Goal: Information Seeking & Learning: Learn about a topic

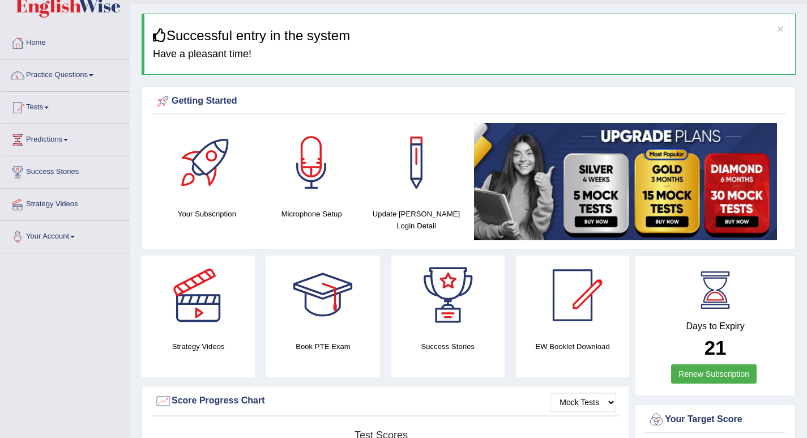
scroll to position [25, 0]
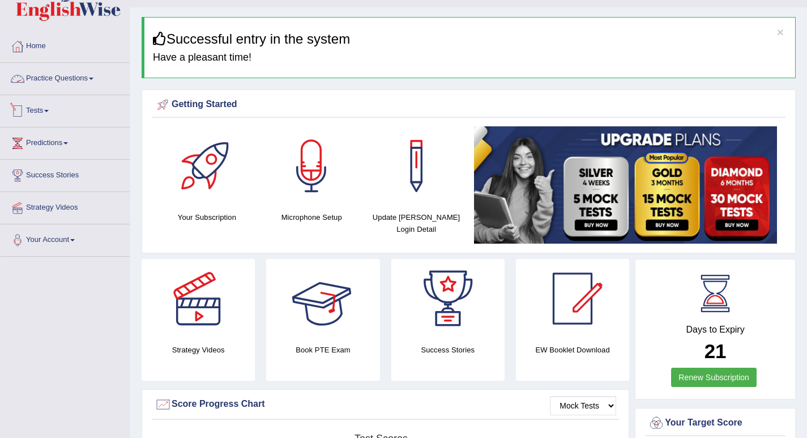
click at [75, 77] on link "Practice Questions" at bounding box center [65, 77] width 129 height 28
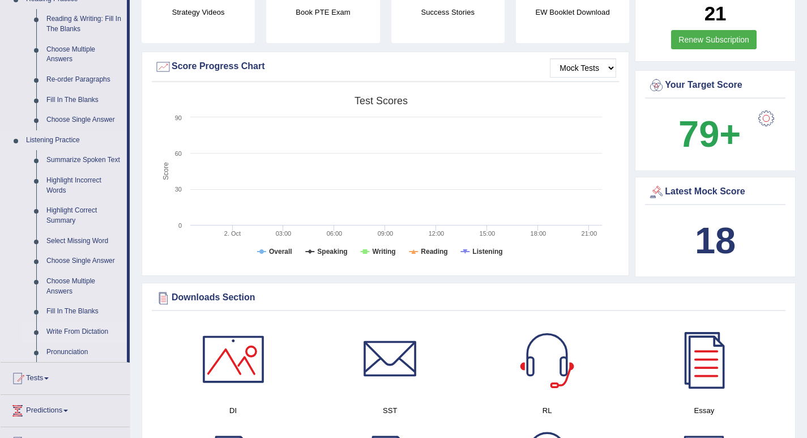
scroll to position [360, 0]
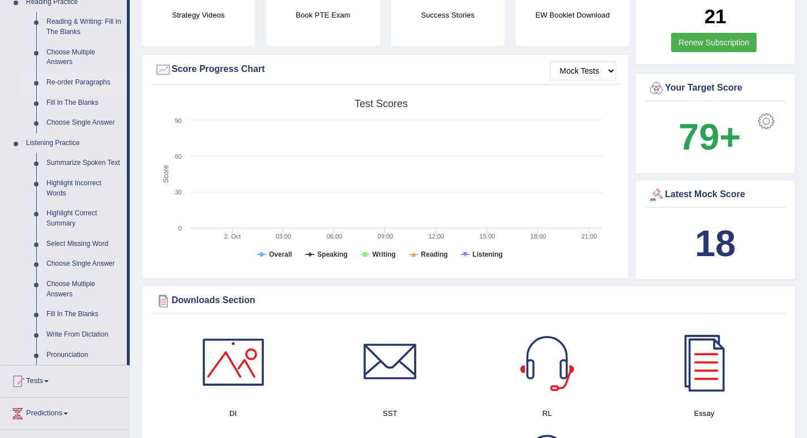
click at [93, 83] on link "Re-order Paragraphs" at bounding box center [84, 83] width 86 height 20
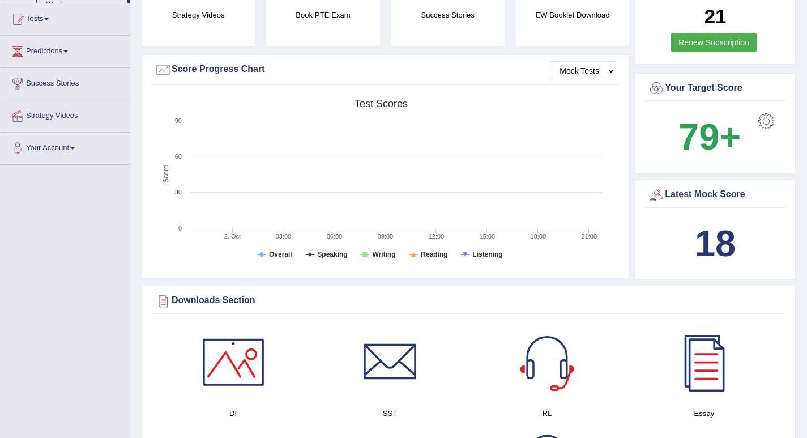
scroll to position [160, 0]
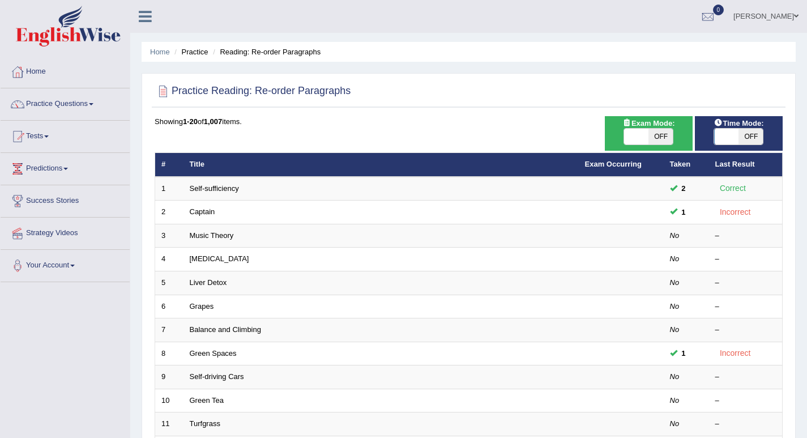
scroll to position [9, 0]
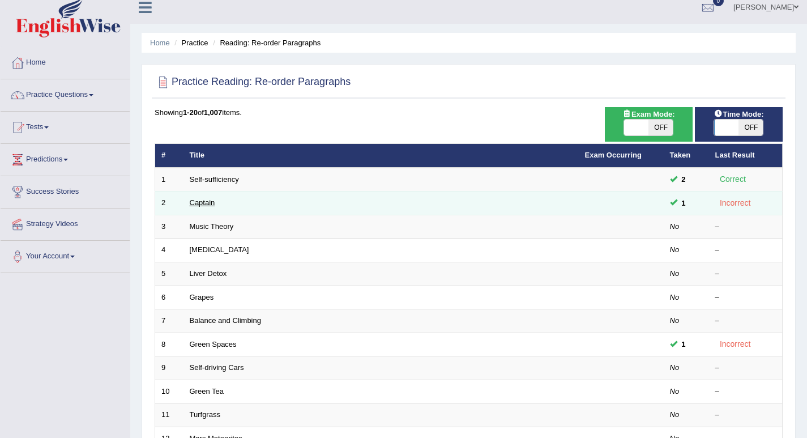
click at [208, 202] on link "Captain" at bounding box center [202, 202] width 25 height 8
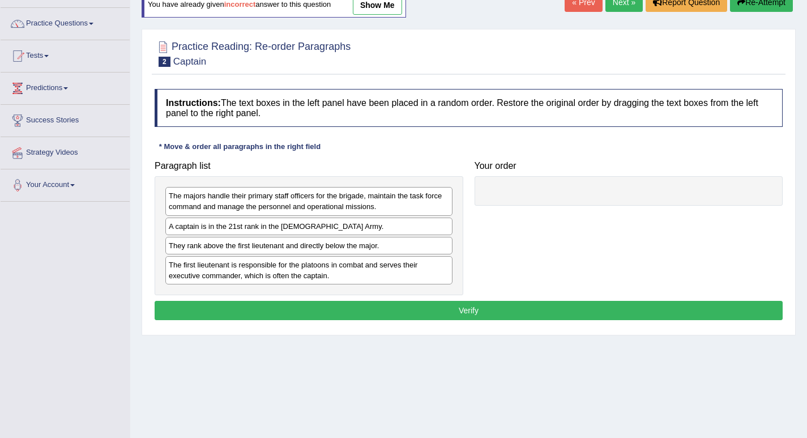
scroll to position [82, 0]
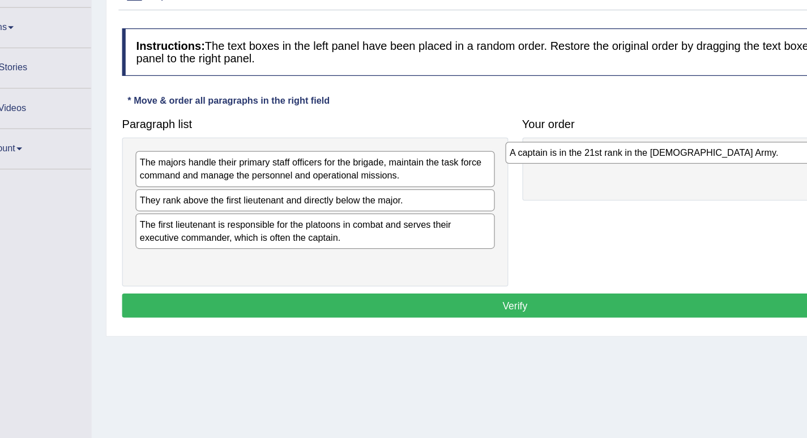
drag, startPoint x: 285, startPoint y: 225, endPoint x: 585, endPoint y: 190, distance: 301.8
click at [585, 190] on div "A captain is in the 21st rank in the US Army." at bounding box center [604, 187] width 287 height 18
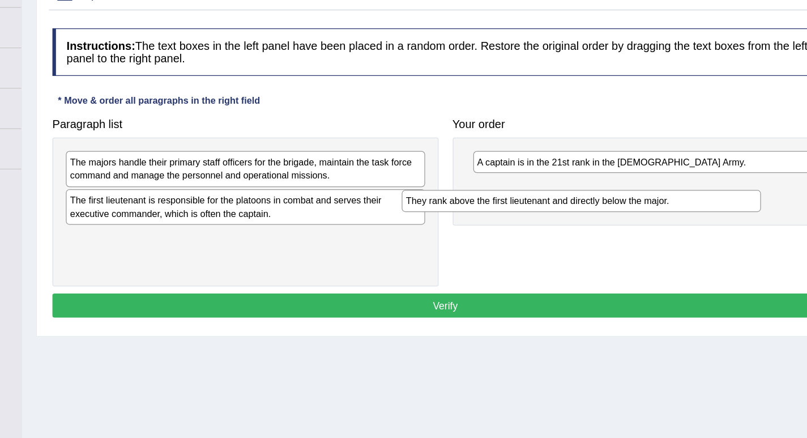
drag, startPoint x: 372, startPoint y: 223, endPoint x: 663, endPoint y: 215, distance: 291.2
click at [663, 217] on div "They rank above the first lieutenant and directly below the major." at bounding box center [577, 226] width 287 height 18
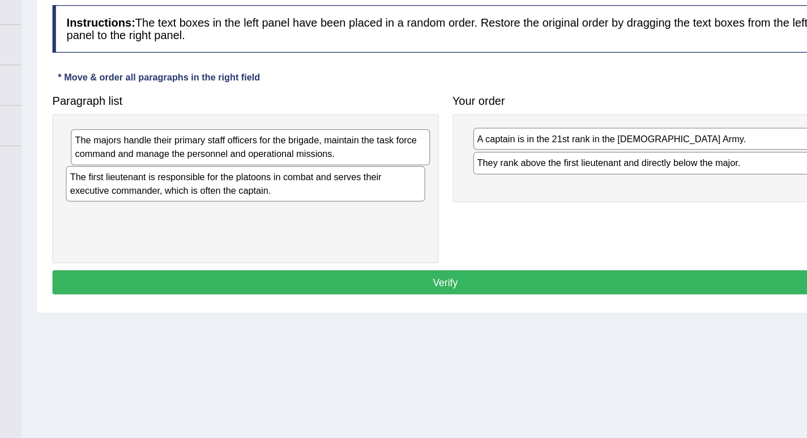
click at [353, 204] on div "The majors handle their primary staff officers for the brigade, maintain the ta…" at bounding box center [312, 201] width 287 height 28
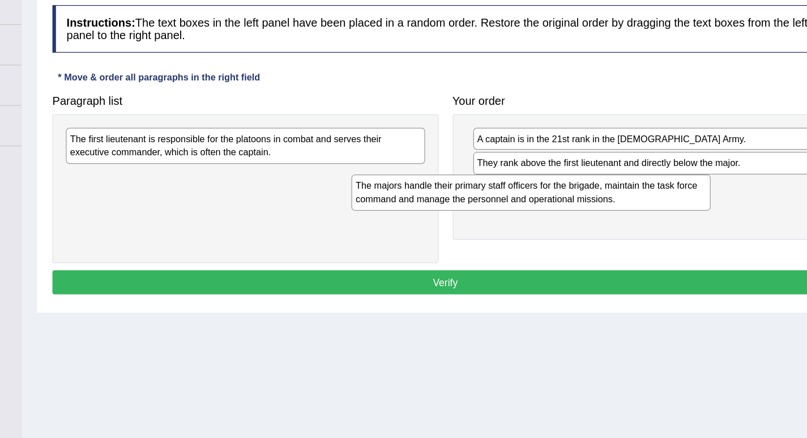
drag, startPoint x: 354, startPoint y: 202, endPoint x: 614, endPoint y: 262, distance: 266.7
click at [613, 251] on div "The majors handle their primary staff officers for the brigade, maintain the ta…" at bounding box center [537, 237] width 287 height 28
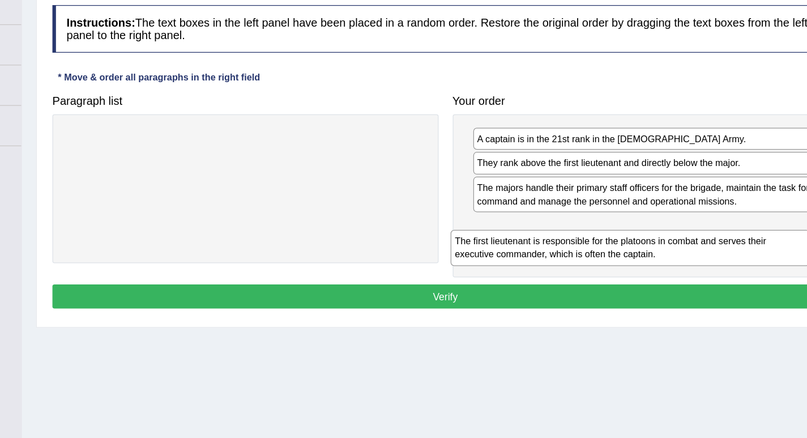
drag, startPoint x: 325, startPoint y: 199, endPoint x: 634, endPoint y: 279, distance: 320.0
click at [638, 283] on div "The first lieutenant is responsible for the platoons in combat and serves their…" at bounding box center [616, 281] width 287 height 28
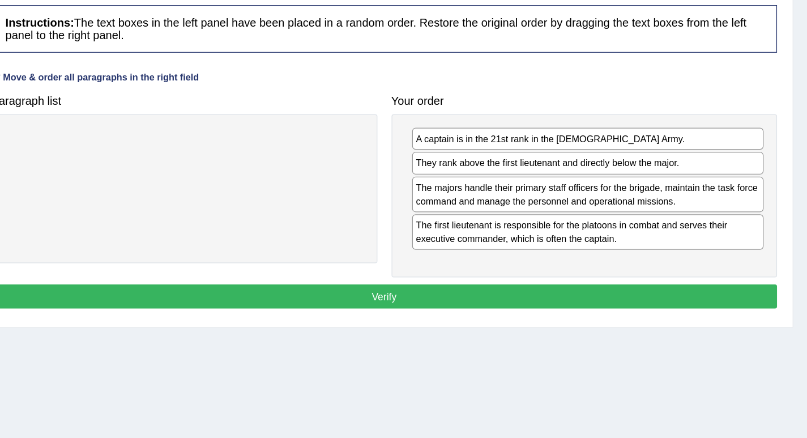
click at [525, 322] on button "Verify" at bounding box center [469, 320] width 628 height 19
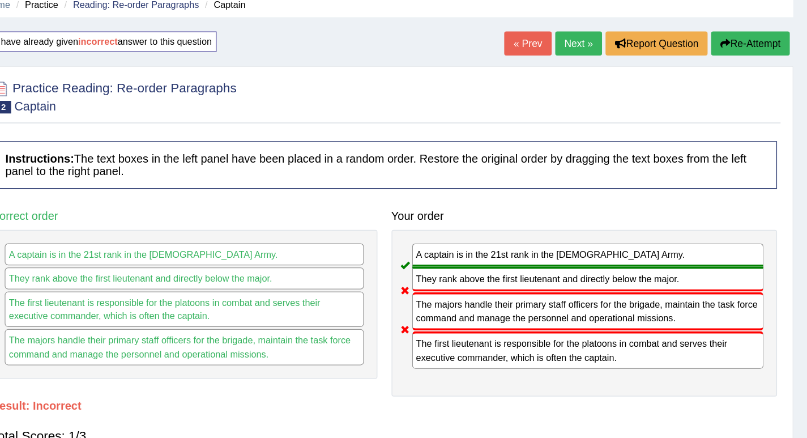
scroll to position [28, 0]
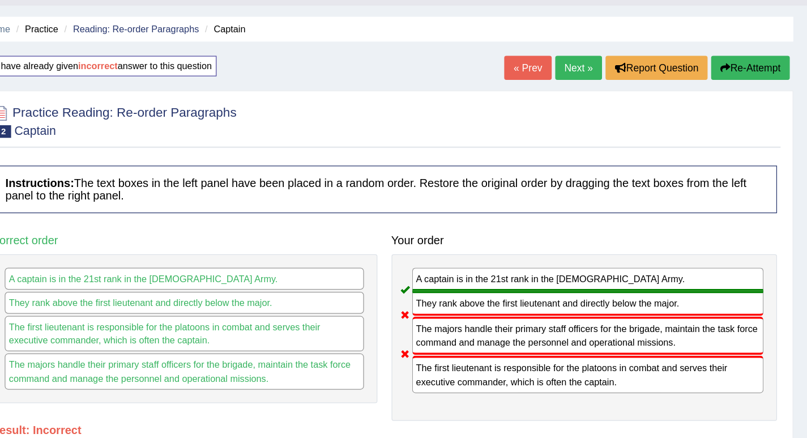
click at [757, 40] on div "Home Practice Reading: Re-order Paragraphs Captain You have already given incor…" at bounding box center [468, 255] width 677 height 566
click at [757, 51] on button "Re-Attempt" at bounding box center [761, 54] width 63 height 19
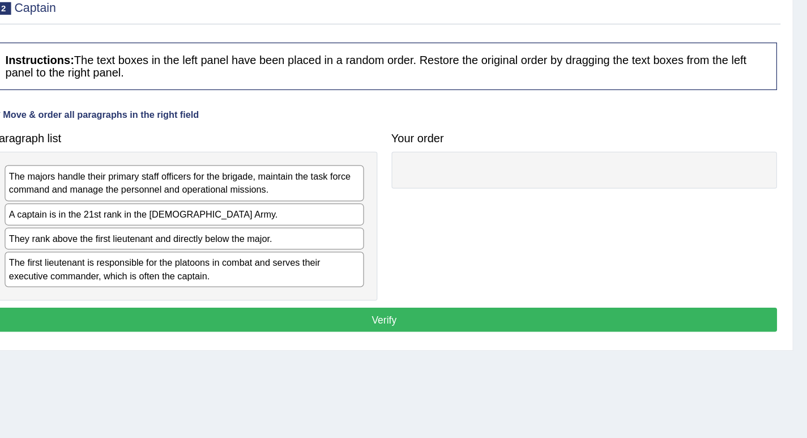
scroll to position [56, 0]
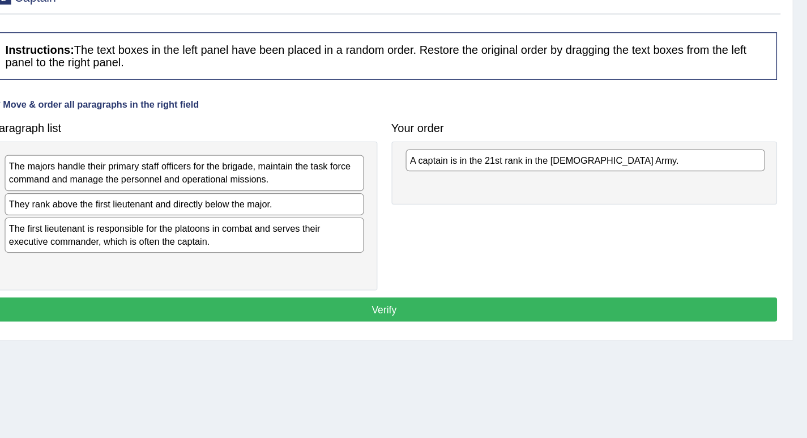
drag, startPoint x: 254, startPoint y: 254, endPoint x: 575, endPoint y: 219, distance: 322.5
click at [575, 219] on div "A captain is in the 21st rank in the US Army." at bounding box center [629, 216] width 287 height 18
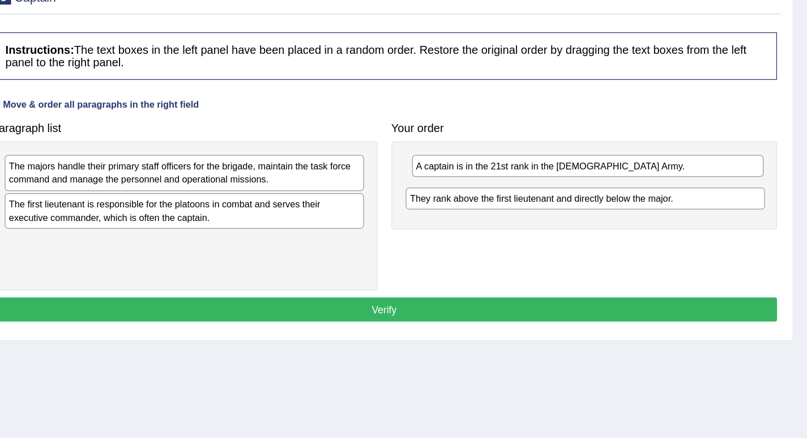
drag, startPoint x: 272, startPoint y: 253, endPoint x: 593, endPoint y: 249, distance: 321.2
click at [593, 249] on div "They rank above the first lieutenant and directly below the major." at bounding box center [629, 247] width 287 height 18
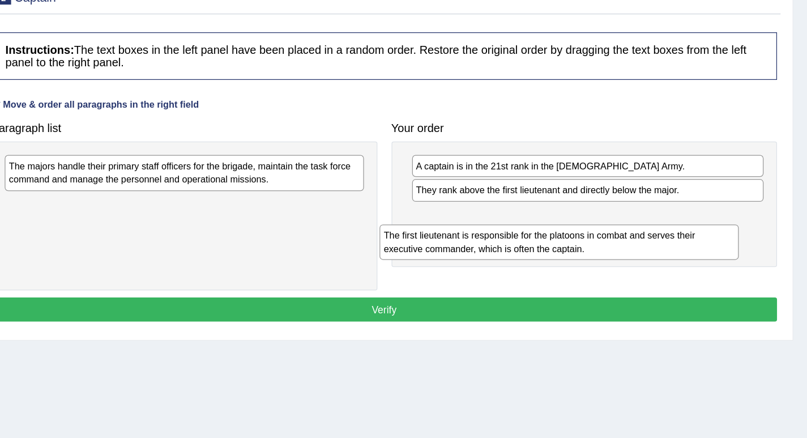
drag, startPoint x: 245, startPoint y: 257, endPoint x: 546, endPoint y: 283, distance: 301.9
click at [546, 282] on div "The first lieutenant is responsible for the platoons in combat and serves their…" at bounding box center [608, 281] width 287 height 28
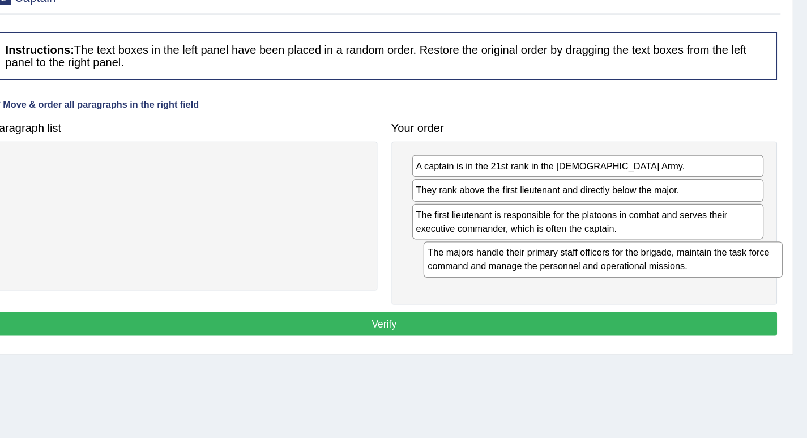
drag, startPoint x: 246, startPoint y: 231, endPoint x: 566, endPoint y: 297, distance: 326.8
click at [567, 298] on div "The majors handle their primary staff officers for the brigade, maintain the ta…" at bounding box center [643, 295] width 287 height 28
click at [504, 347] on button "Verify" at bounding box center [469, 346] width 628 height 19
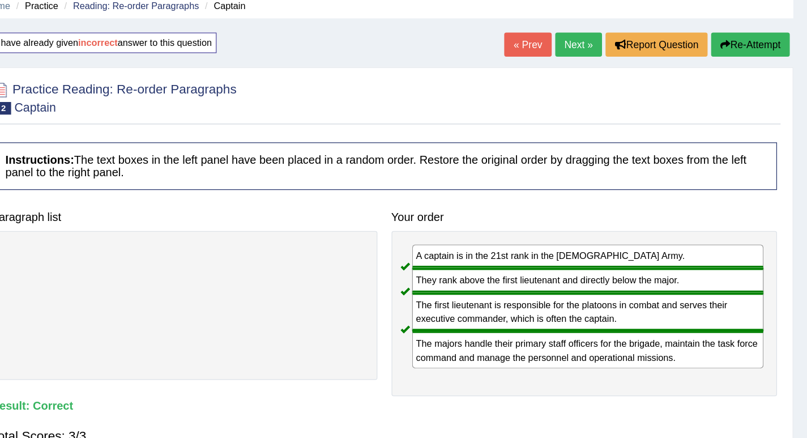
scroll to position [0, 0]
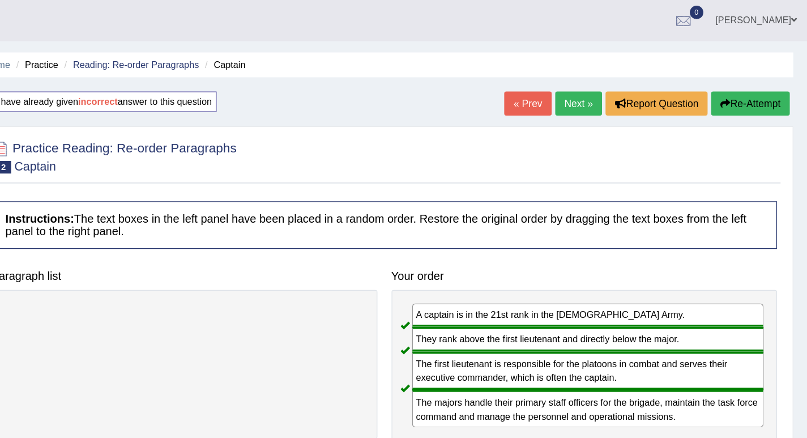
click at [623, 81] on link "Next »" at bounding box center [623, 82] width 37 height 19
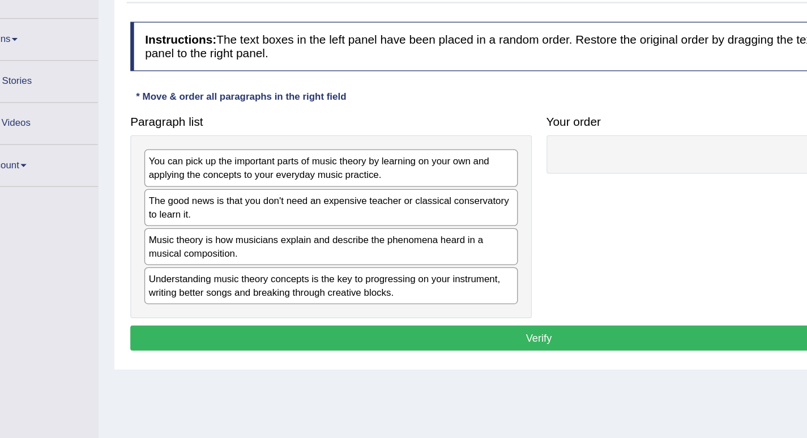
scroll to position [42, 0]
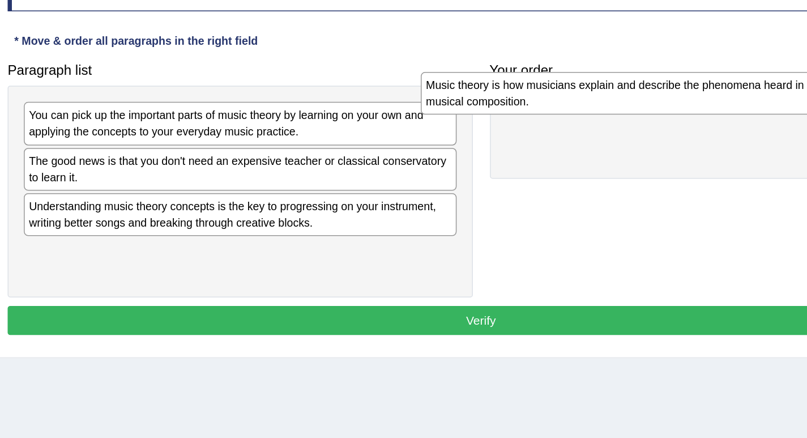
drag, startPoint x: 359, startPoint y: 288, endPoint x: 642, endPoint y: 215, distance: 291.9
click at [642, 215] on div "Music theory is how musicians explain and describe the phenomena heard in a mus…" at bounding box center [572, 205] width 287 height 28
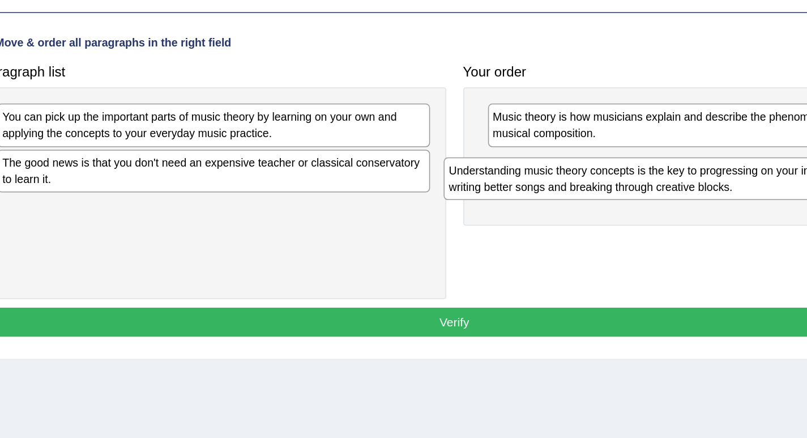
drag, startPoint x: 330, startPoint y: 279, endPoint x: 626, endPoint y: 254, distance: 297.3
click at [626, 254] on div "Understanding music theory concepts is the key to progressing on your instrumen…" at bounding box center [605, 260] width 287 height 28
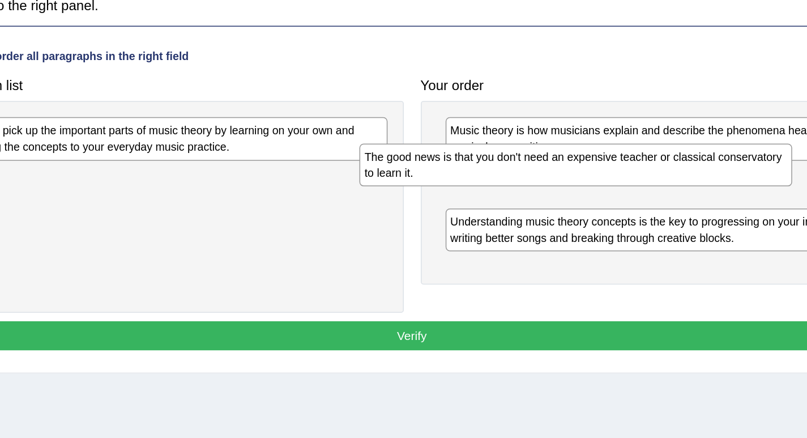
drag, startPoint x: 376, startPoint y: 258, endPoint x: 653, endPoint y: 255, distance: 277.0
click at [655, 255] on div "The good news is that you don't need an expensive teacher or classical conserva…" at bounding box center [577, 242] width 287 height 28
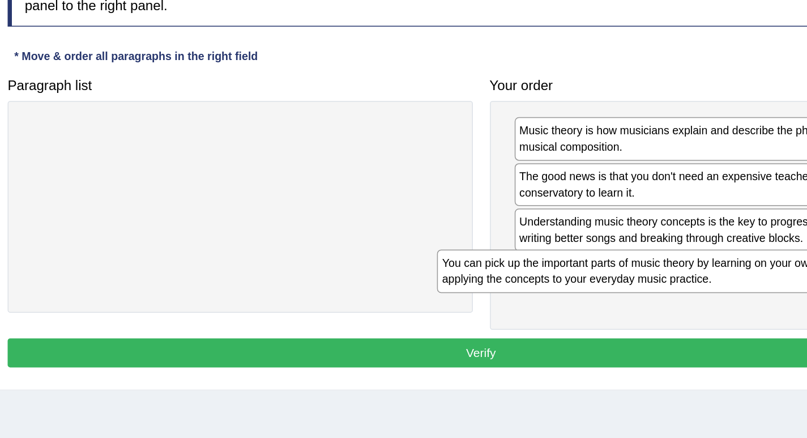
drag, startPoint x: 331, startPoint y: 229, endPoint x: 605, endPoint y: 317, distance: 287.9
click at [605, 317] on div "You can pick up the important parts of music theory by learning on your own and…" at bounding box center [583, 313] width 287 height 28
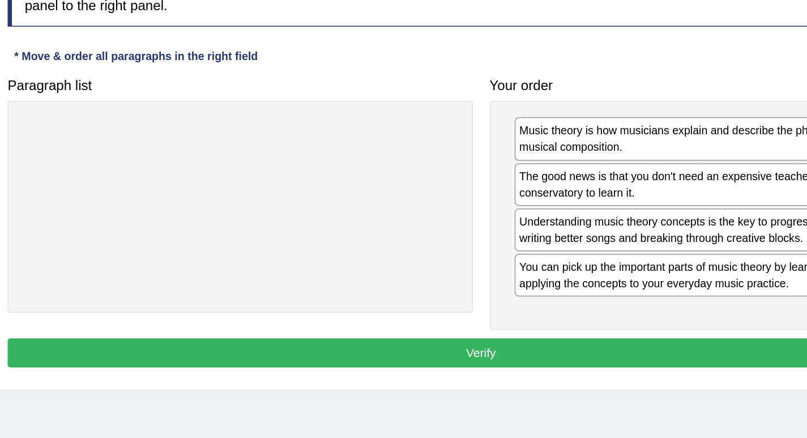
click at [488, 363] on button "Verify" at bounding box center [469, 366] width 628 height 19
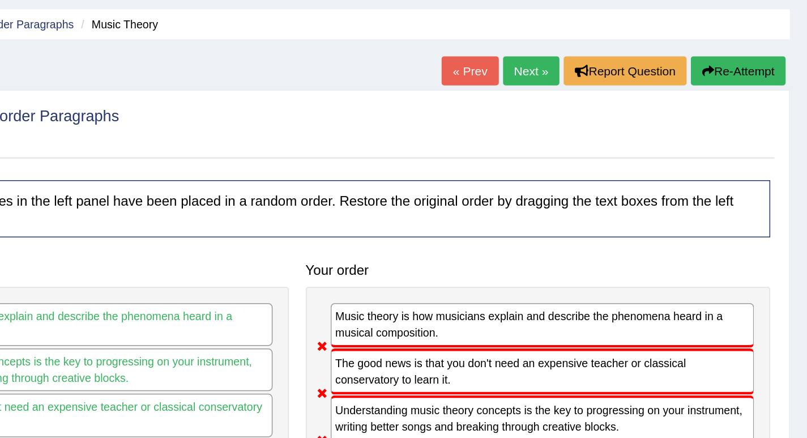
scroll to position [17, 0]
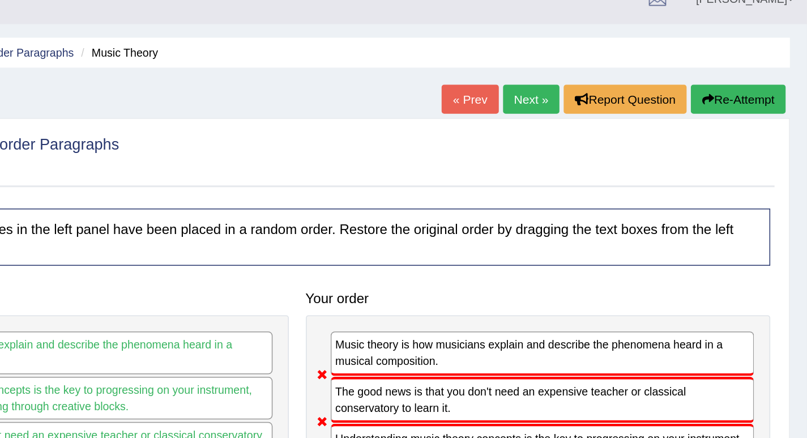
click at [777, 65] on button "Re-Attempt" at bounding box center [761, 65] width 63 height 19
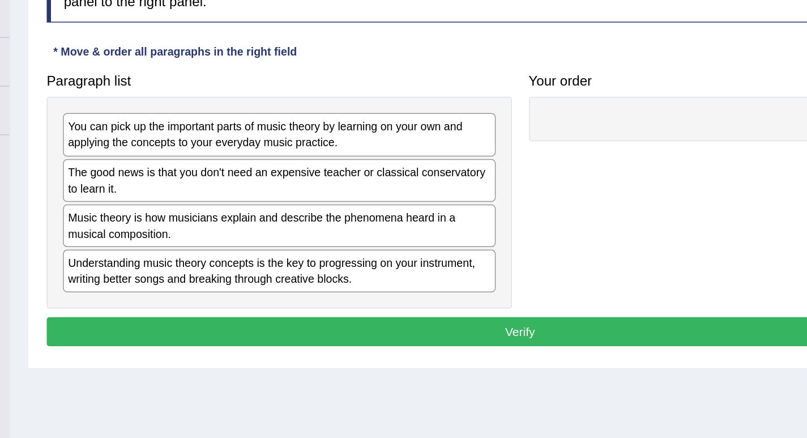
scroll to position [53, 0]
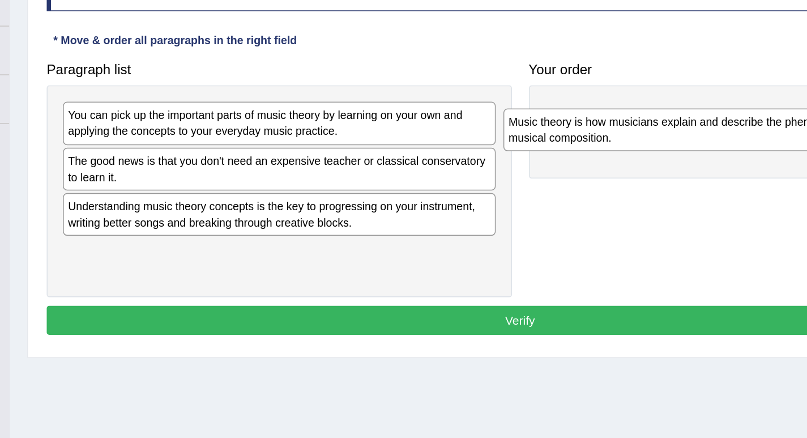
drag, startPoint x: 247, startPoint y: 293, endPoint x: 542, endPoint y: 234, distance: 300.9
click at [543, 234] on div "Music theory is how musicians explain and describe the phenomena heard in a mus…" at bounding box center [601, 233] width 287 height 28
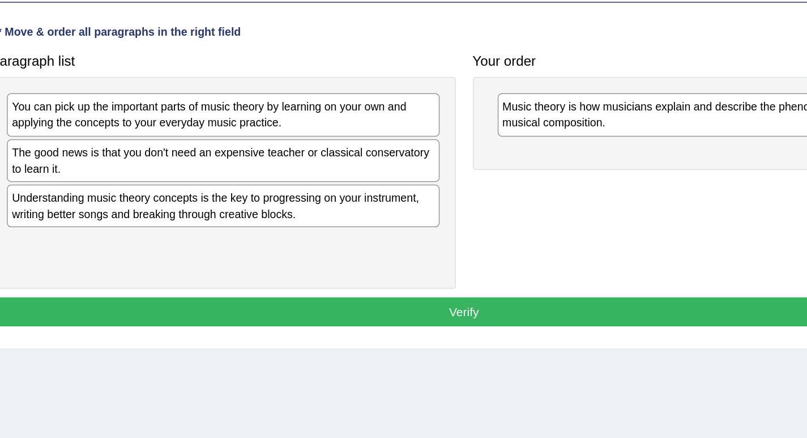
scroll to position [59, 0]
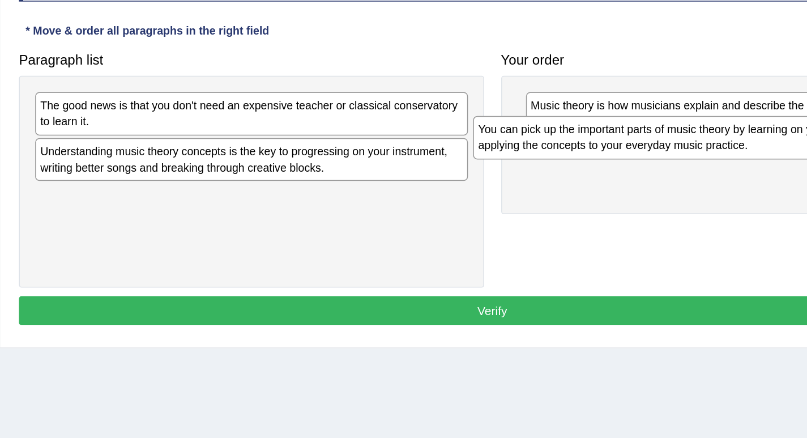
drag, startPoint x: 269, startPoint y: 220, endPoint x: 561, endPoint y: 248, distance: 293.0
click at [561, 248] on div "You can pick up the important parts of music theory by learning on your own and…" at bounding box center [599, 238] width 287 height 28
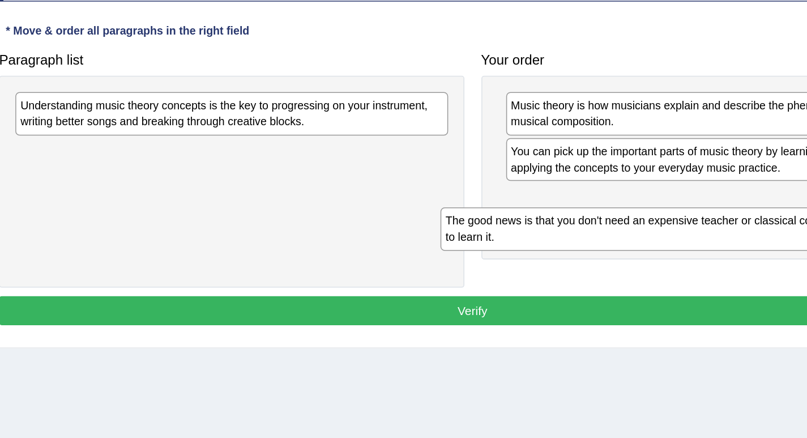
drag, startPoint x: 314, startPoint y: 222, endPoint x: 603, endPoint y: 277, distance: 294.6
click at [604, 285] on div "The good news is that you don't need an expensive teacher or classical conserva…" at bounding box center [590, 299] width 287 height 28
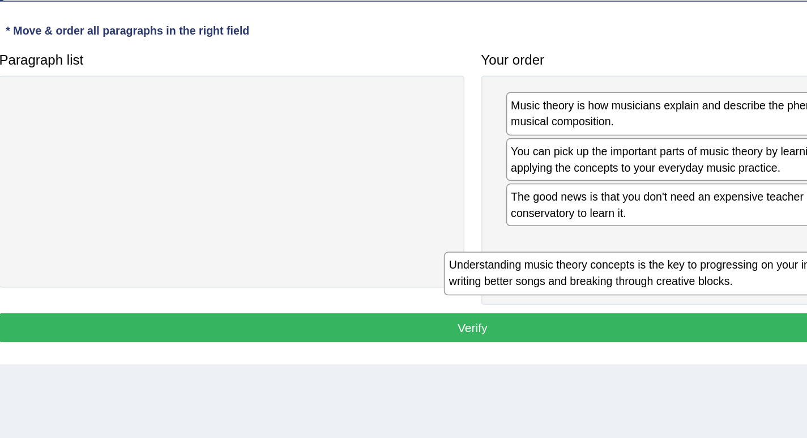
drag, startPoint x: 364, startPoint y: 227, endPoint x: 646, endPoint y: 313, distance: 294.9
click at [649, 314] on div "Understanding music theory concepts is the key to progressing on your instrumen…" at bounding box center [593, 328] width 287 height 28
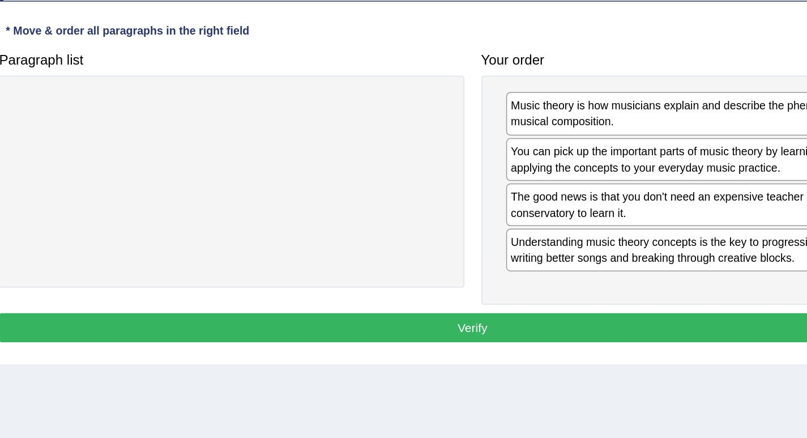
click at [554, 367] on button "Verify" at bounding box center [469, 364] width 628 height 19
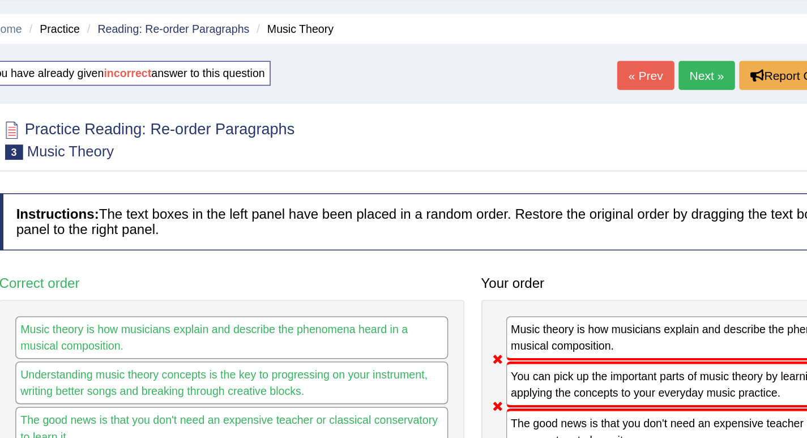
scroll to position [0, 0]
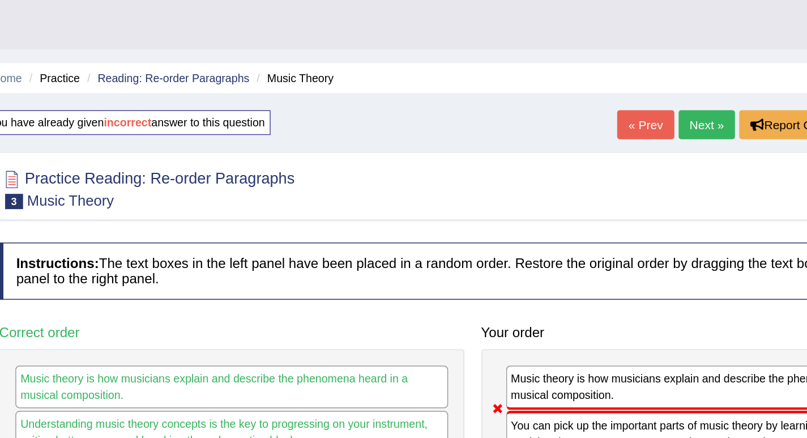
click at [620, 87] on link "Next »" at bounding box center [623, 82] width 37 height 19
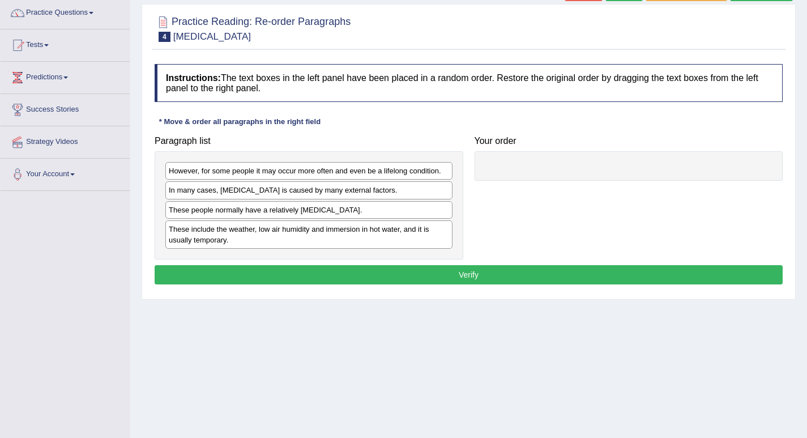
scroll to position [111, 0]
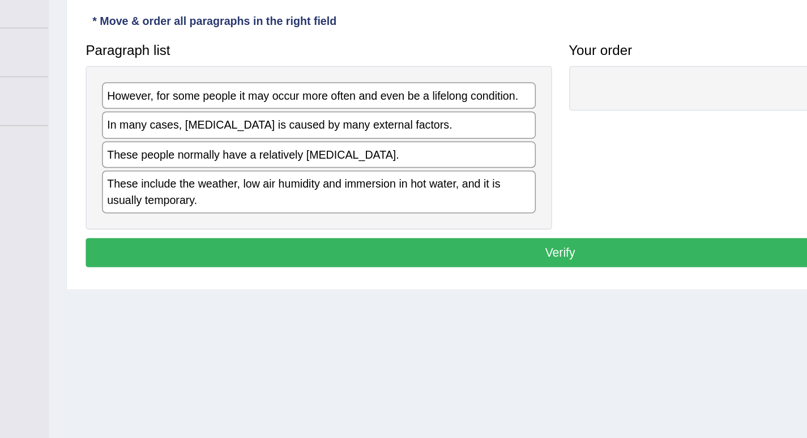
click at [195, 173] on div "In many cases, [MEDICAL_DATA] is caused by many external factors." at bounding box center [308, 170] width 287 height 18
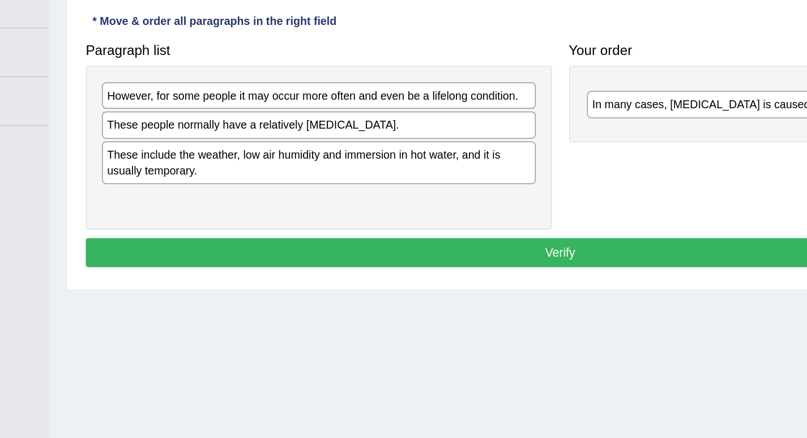
drag, startPoint x: 206, startPoint y: 170, endPoint x: 514, endPoint y: 148, distance: 309.0
click at [515, 148] on div "In many cases, [MEDICAL_DATA] is caused by many external factors." at bounding box center [630, 157] width 287 height 18
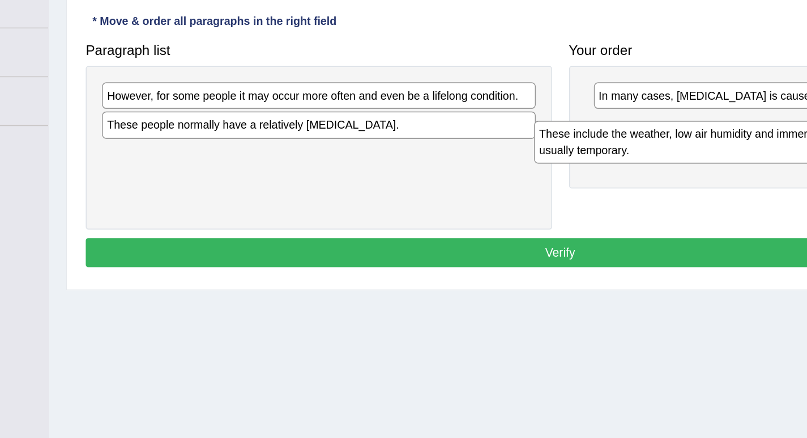
drag, startPoint x: 218, startPoint y: 196, endPoint x: 505, endPoint y: 183, distance: 287.5
click at [504, 182] on div "These include the weather, low air humidity and immersion in hot water, and it …" at bounding box center [594, 182] width 287 height 28
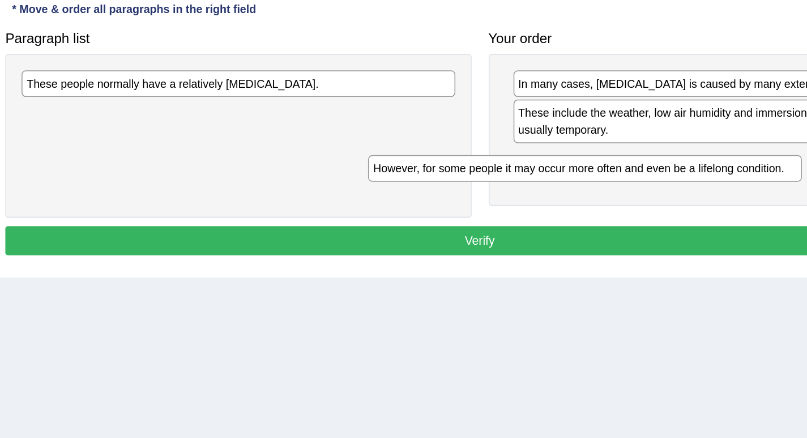
drag, startPoint x: 271, startPoint y: 153, endPoint x: 500, endPoint y: 210, distance: 236.2
click at [500, 210] on div "However, for some people it may occur more often and even be a lifelong conditi…" at bounding box center [538, 207] width 287 height 18
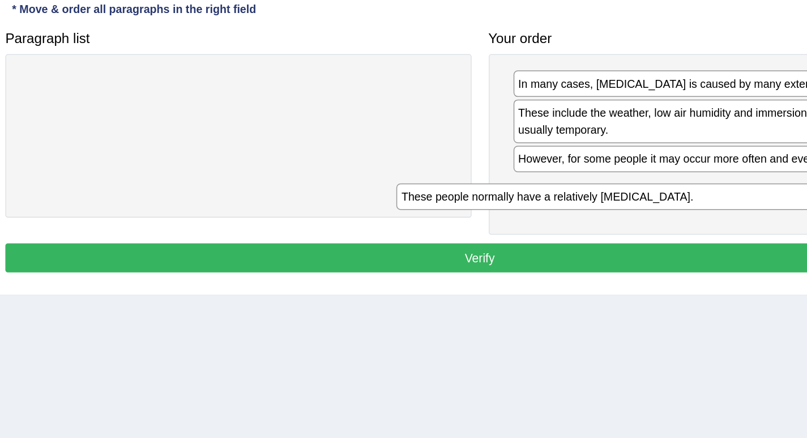
drag, startPoint x: 356, startPoint y: 153, endPoint x: 604, endPoint y: 228, distance: 259.5
click at [604, 228] on div "These people normally have a relatively [MEDICAL_DATA]." at bounding box center [556, 226] width 287 height 18
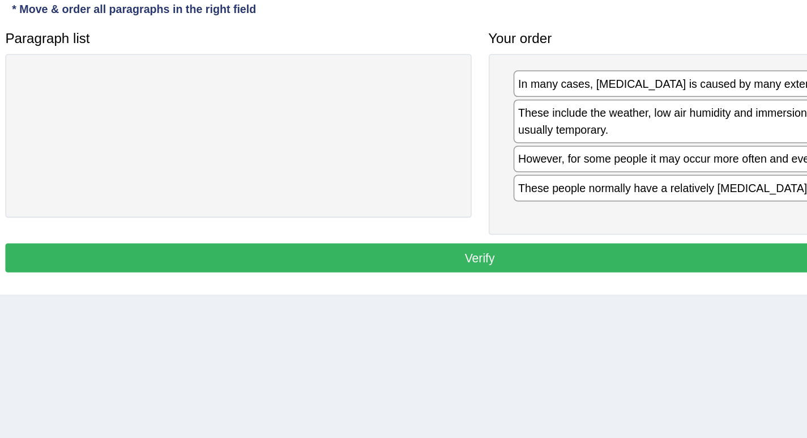
click at [504, 271] on button "Verify" at bounding box center [469, 266] width 628 height 19
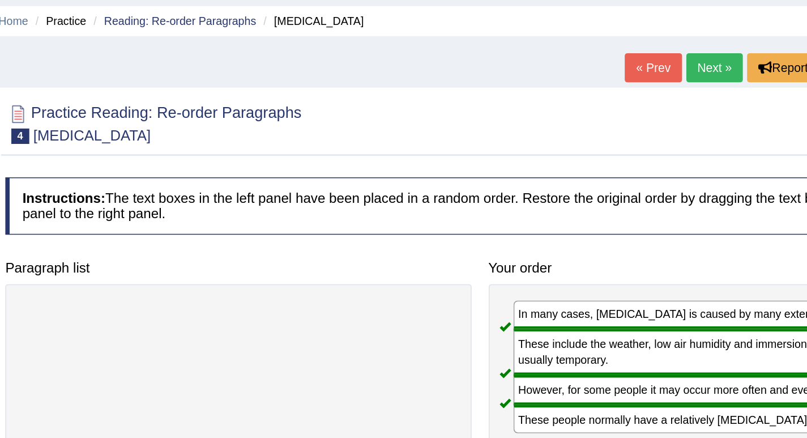
scroll to position [36, 0]
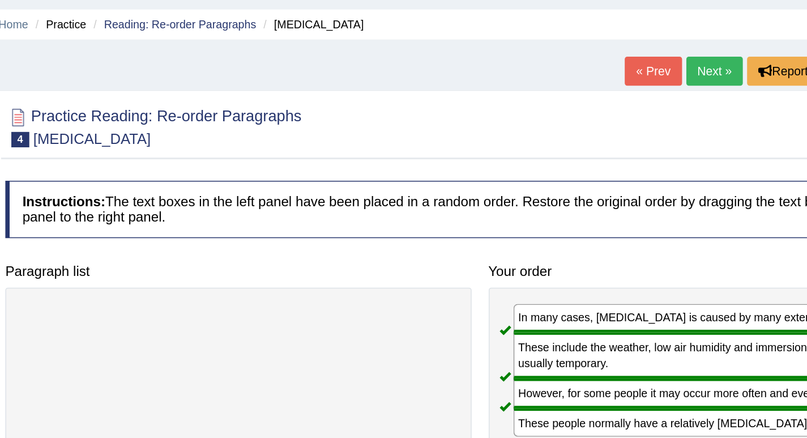
click at [615, 47] on link "Next »" at bounding box center [623, 46] width 37 height 19
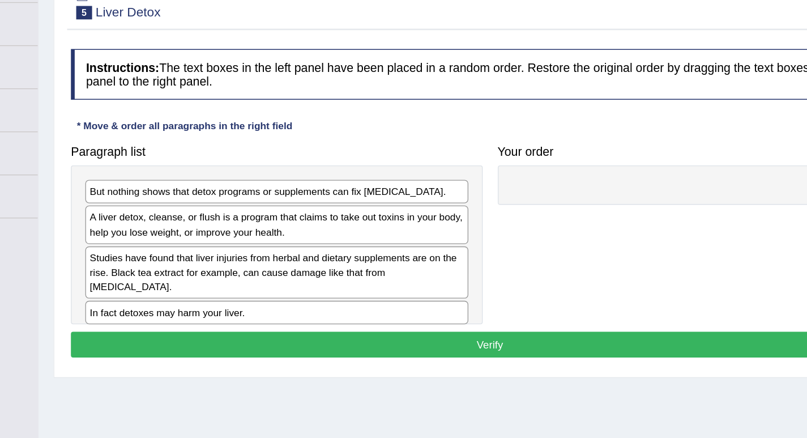
scroll to position [21, 0]
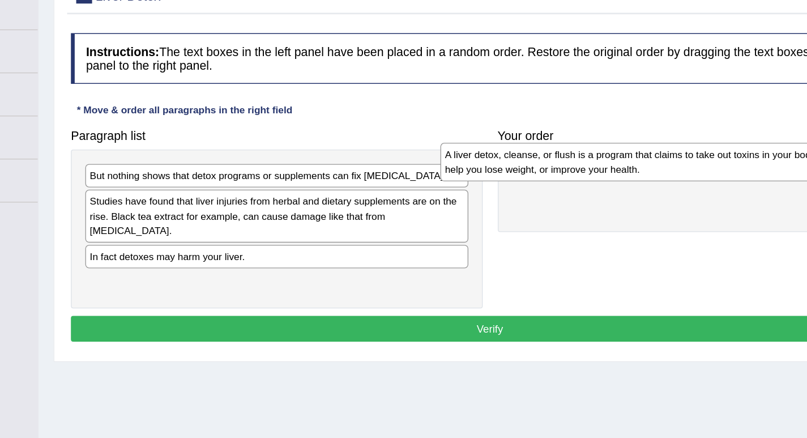
drag, startPoint x: 324, startPoint y: 253, endPoint x: 606, endPoint y: 221, distance: 283.8
click at [605, 221] on div "A liver detox, cleanse, or flush is a program that claims to take out toxins in…" at bounding box center [575, 230] width 287 height 28
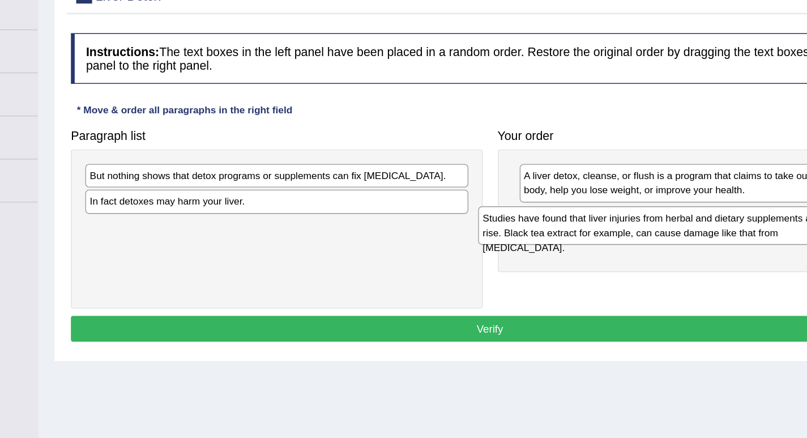
drag, startPoint x: 277, startPoint y: 269, endPoint x: 573, endPoint y: 277, distance: 296.3
click at [573, 278] on div "Studies have found that liver injuries from herbal and dietary supplements are …" at bounding box center [603, 278] width 287 height 28
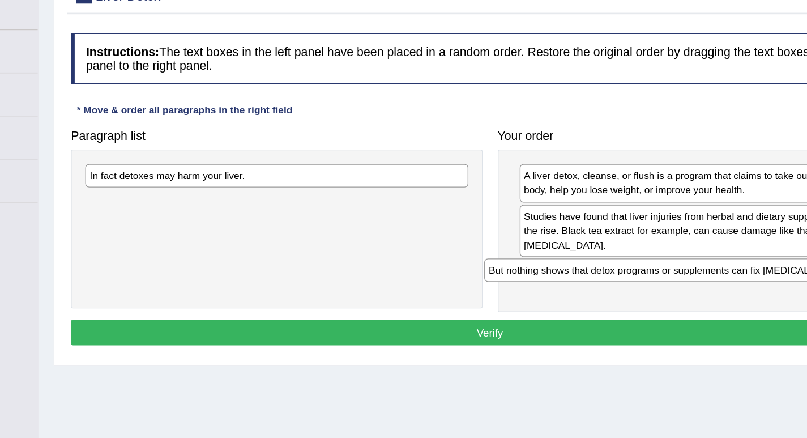
drag, startPoint x: 352, startPoint y: 239, endPoint x: 651, endPoint y: 309, distance: 307.1
click at [651, 309] on div "But nothing shows that detox programs or supplements can fix [MEDICAL_DATA]." at bounding box center [607, 312] width 287 height 18
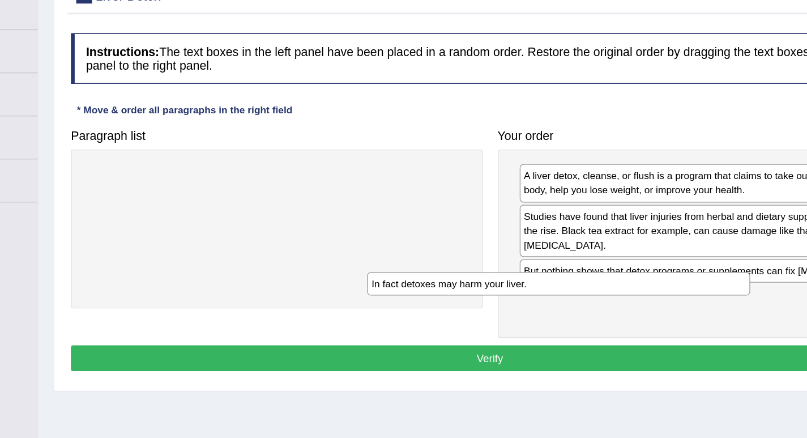
drag, startPoint x: 430, startPoint y: 239, endPoint x: 655, endPoint y: 323, distance: 240.0
click at [655, 323] on div "In fact detoxes may harm your liver." at bounding box center [520, 322] width 287 height 18
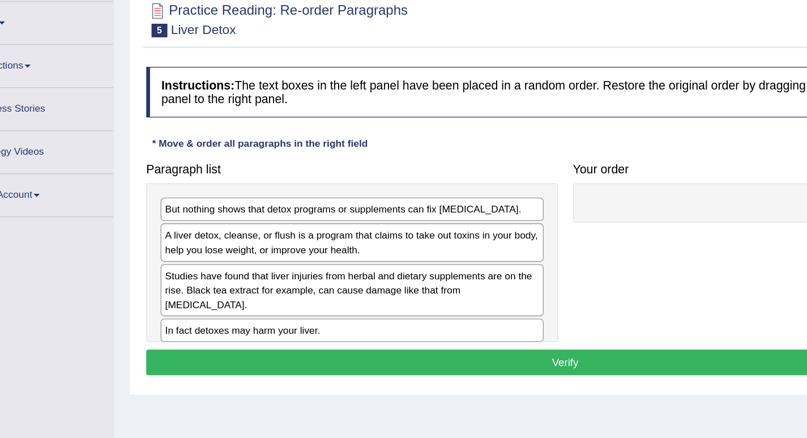
scroll to position [14, 0]
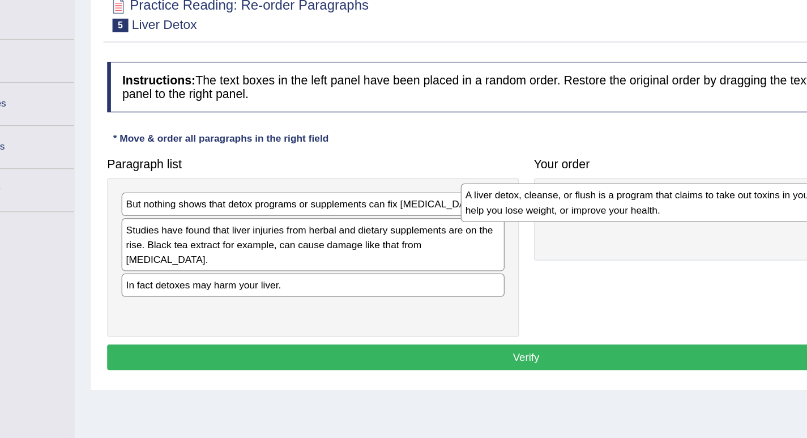
drag, startPoint x: 223, startPoint y: 285, endPoint x: 488, endPoint y: 264, distance: 265.4
click at [488, 264] on div "A liver detox, cleanse, or flush is a program that claims to take out toxins in…" at bounding box center [563, 261] width 287 height 28
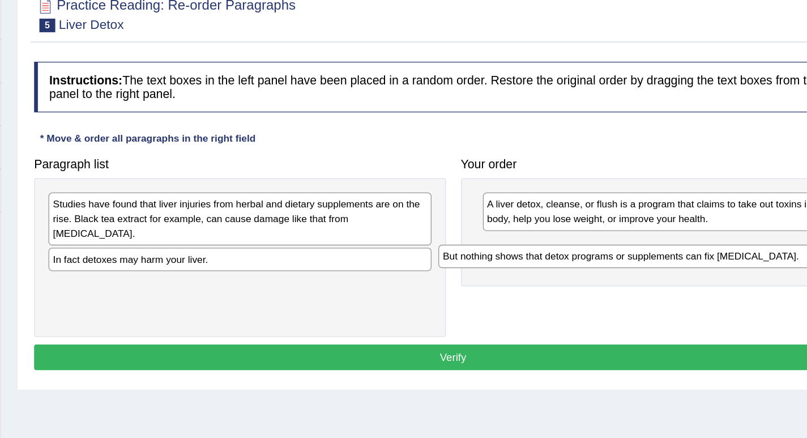
drag, startPoint x: 365, startPoint y: 263, endPoint x: 663, endPoint y: 301, distance: 300.4
click at [663, 300] on div "But nothing shows that detox programs or supplements can fix [MEDICAL_DATA]." at bounding box center [601, 302] width 287 height 18
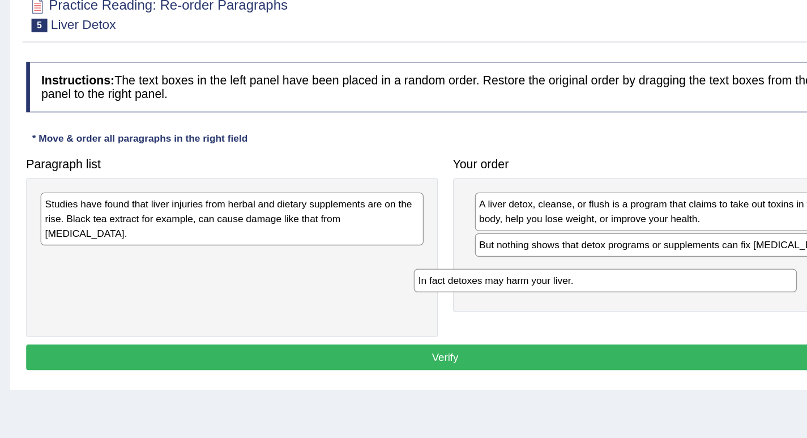
drag, startPoint x: 325, startPoint y: 292, endPoint x: 605, endPoint y: 321, distance: 281.9
click at [605, 321] on div "In fact detoxes may harm your liver." at bounding box center [588, 320] width 287 height 18
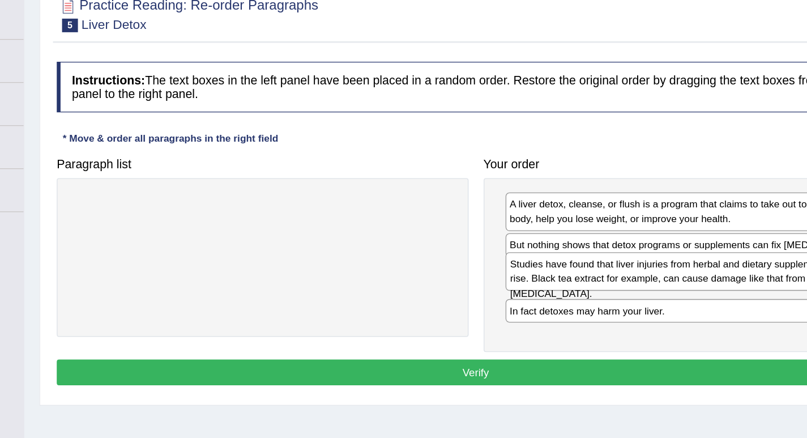
drag, startPoint x: 282, startPoint y: 268, endPoint x: 604, endPoint y: 312, distance: 325.2
click at [606, 312] on div "Studies have found that liver injuries from herbal and dietary supplements are …" at bounding box center [634, 313] width 287 height 28
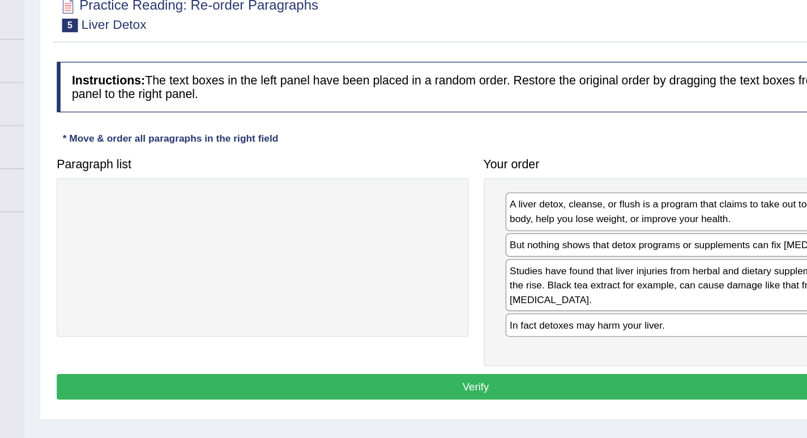
click at [497, 390] on button "Verify" at bounding box center [469, 399] width 628 height 19
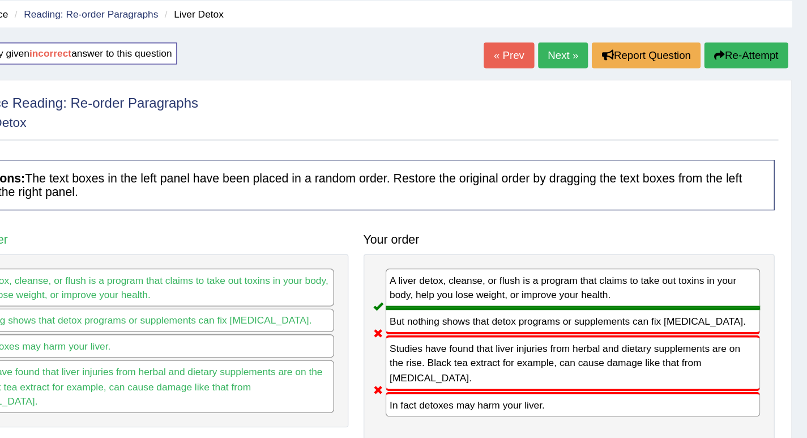
click at [753, 69] on button "Re-Attempt" at bounding box center [761, 68] width 63 height 19
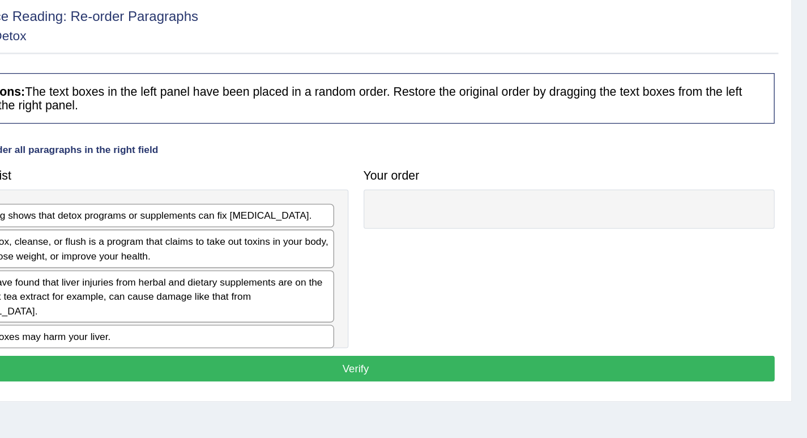
scroll to position [40, 0]
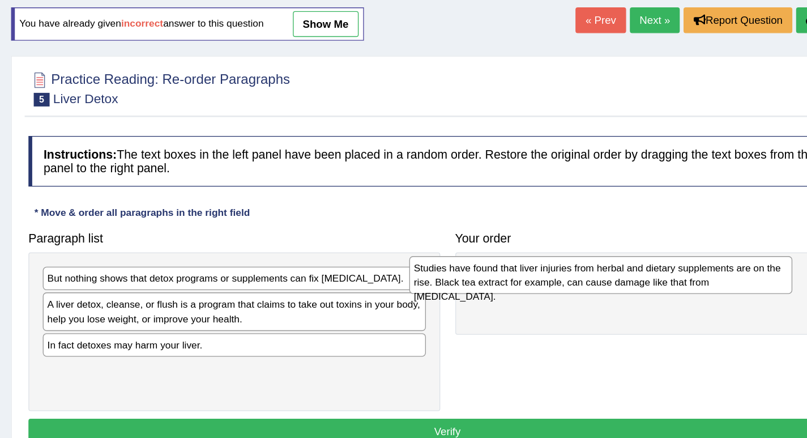
drag, startPoint x: 228, startPoint y: 292, endPoint x: 511, endPoint y: 231, distance: 289.1
click at [511, 231] on div "Studies have found that liver injuries from herbal and dietary supplements are …" at bounding box center [583, 233] width 287 height 28
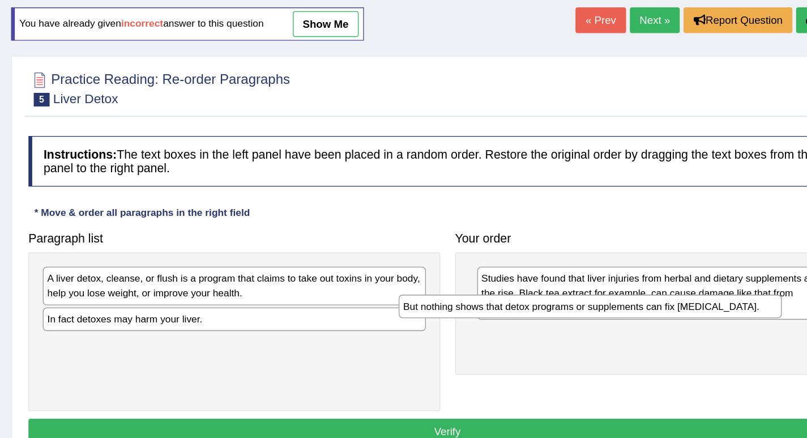
drag, startPoint x: 245, startPoint y: 238, endPoint x: 536, endPoint y: 268, distance: 292.7
click at [536, 266] on div "But nothing shows that detox programs or supplements can fix [MEDICAL_DATA]." at bounding box center [575, 257] width 287 height 18
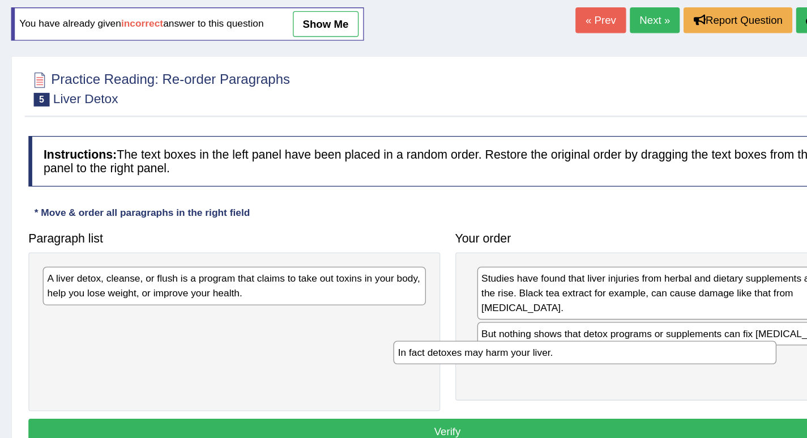
drag, startPoint x: 346, startPoint y: 268, endPoint x: 609, endPoint y: 293, distance: 264.0
click at [609, 293] on div "In fact detoxes may harm your liver." at bounding box center [571, 292] width 287 height 18
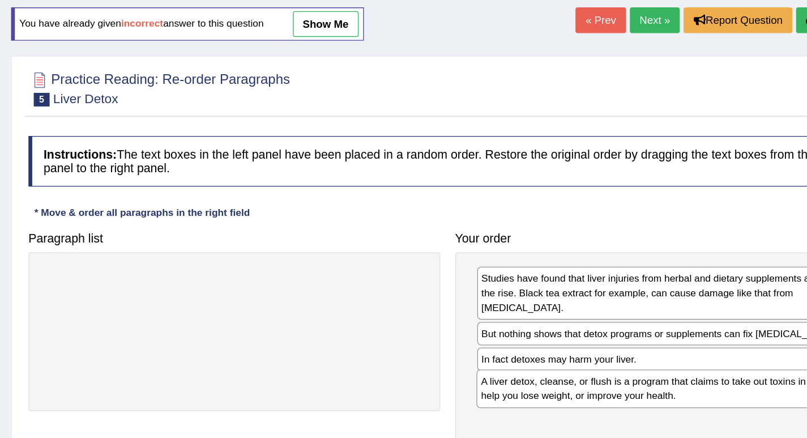
drag, startPoint x: 387, startPoint y: 238, endPoint x: 711, endPoint y: 313, distance: 332.5
click at [712, 313] on div "A liver detox, cleanse, or flush is a program that claims to take out toxins in…" at bounding box center [634, 318] width 287 height 28
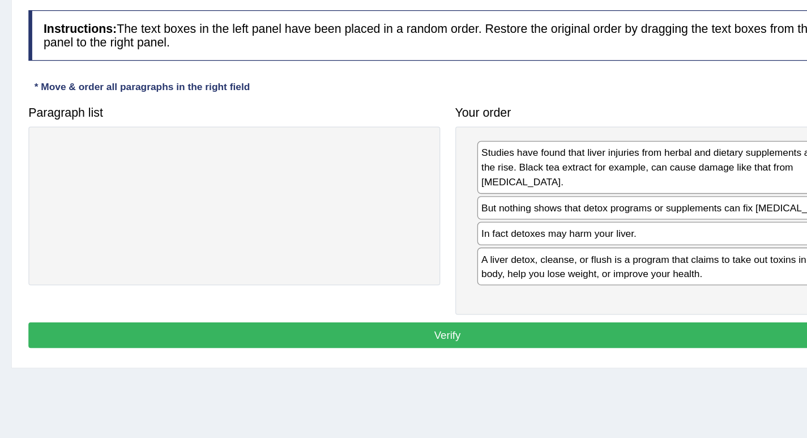
click at [621, 357] on button "Verify" at bounding box center [469, 360] width 628 height 19
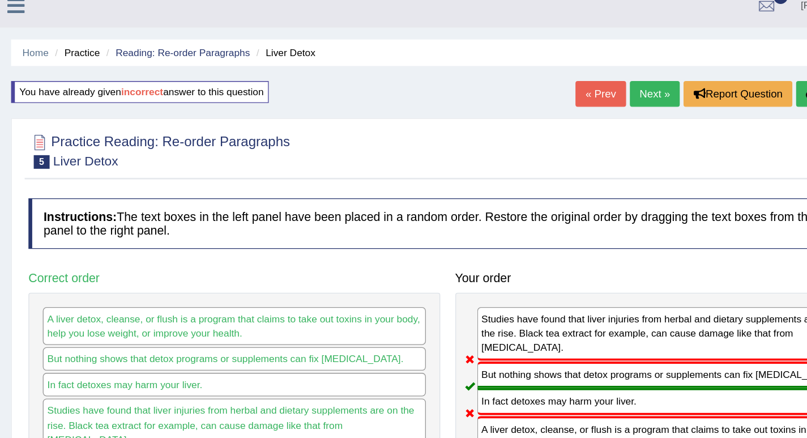
scroll to position [0, 0]
